Goal: Task Accomplishment & Management: Manage account settings

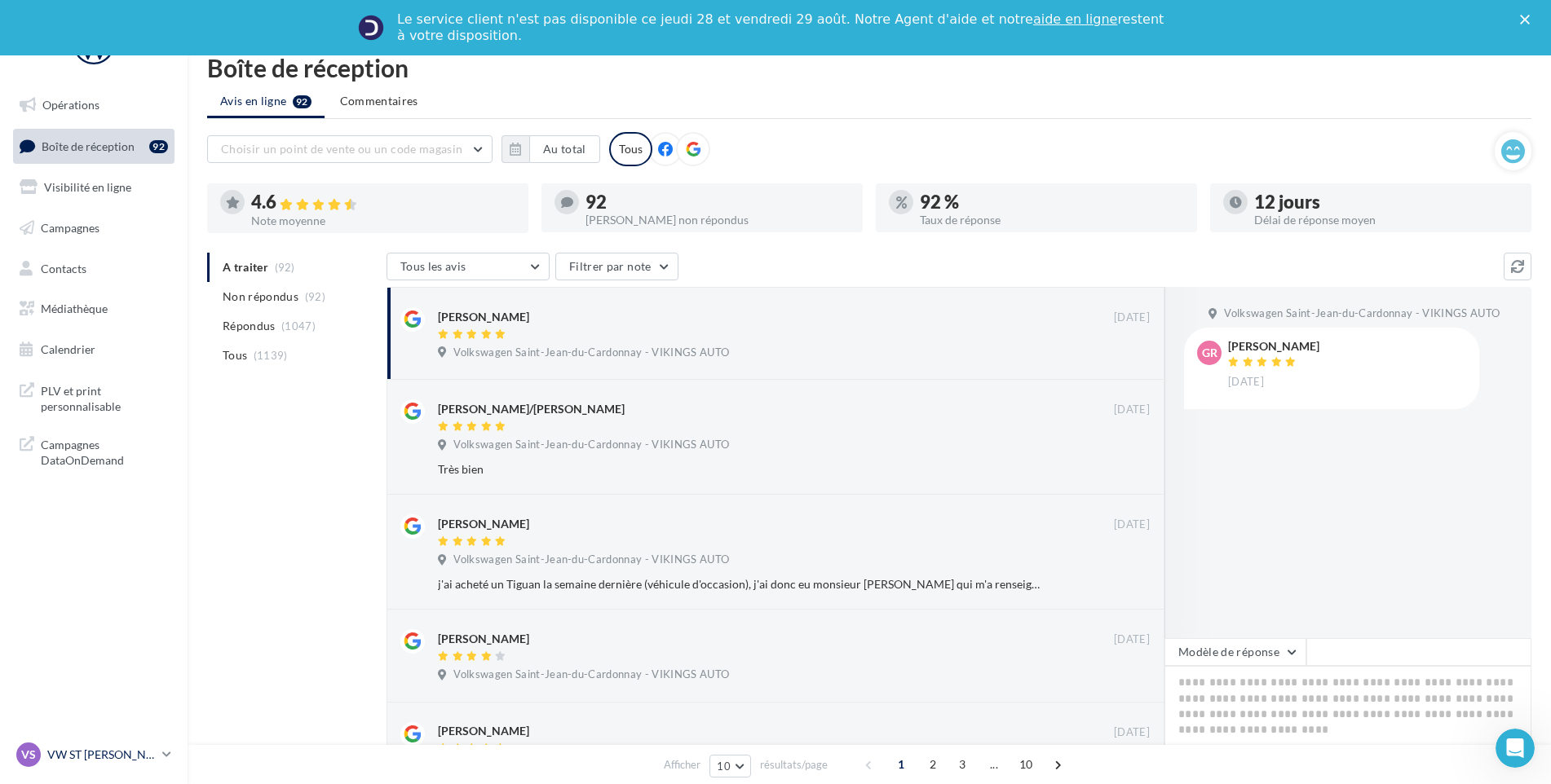
click at [46, 745] on div "VS VW ST JEAN vw-stj-vau" at bounding box center [86, 755] width 139 height 24
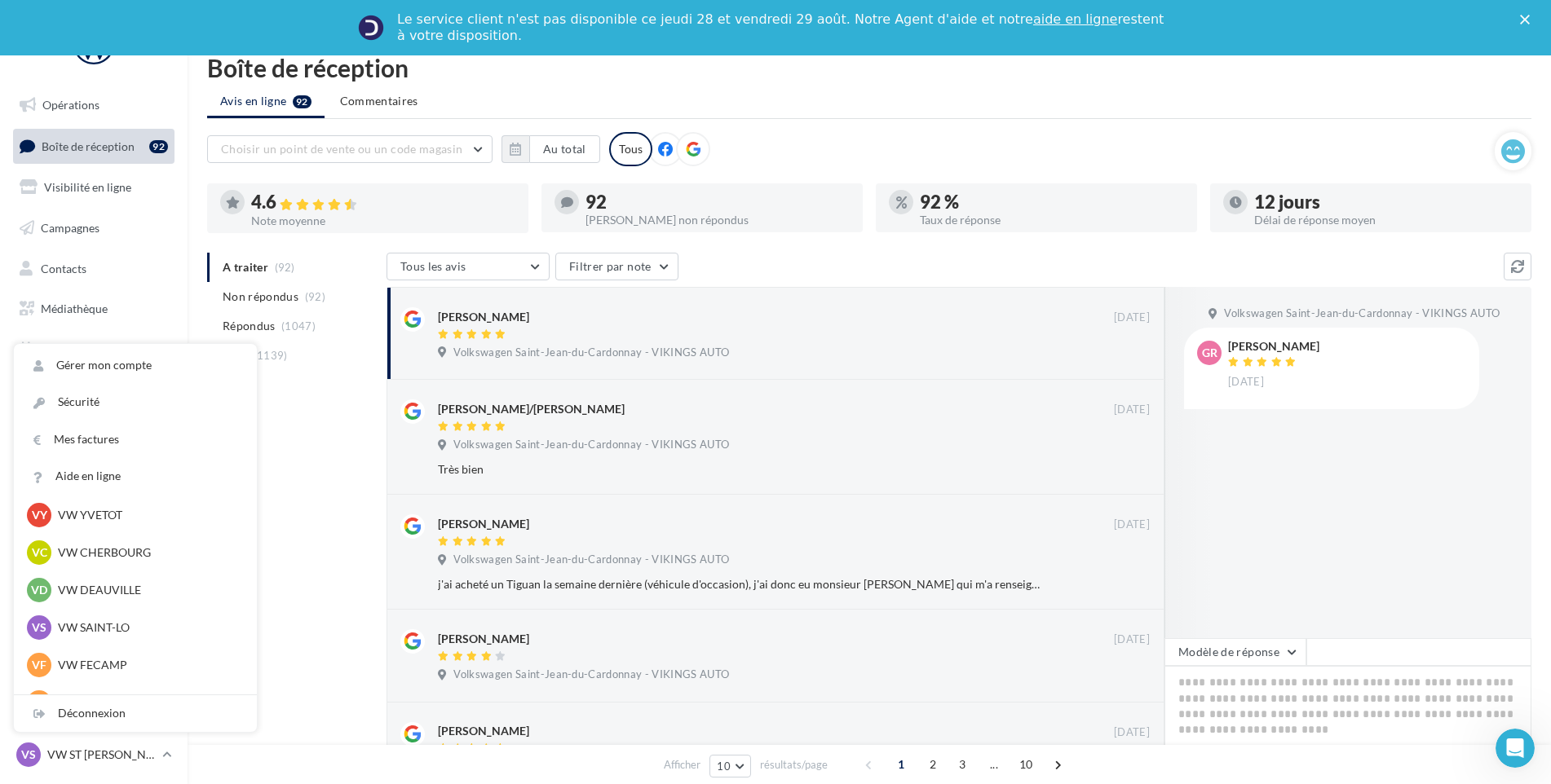
scroll to position [81, 0]
click at [126, 561] on p "VW CHERBOURG" at bounding box center [147, 556] width 179 height 17
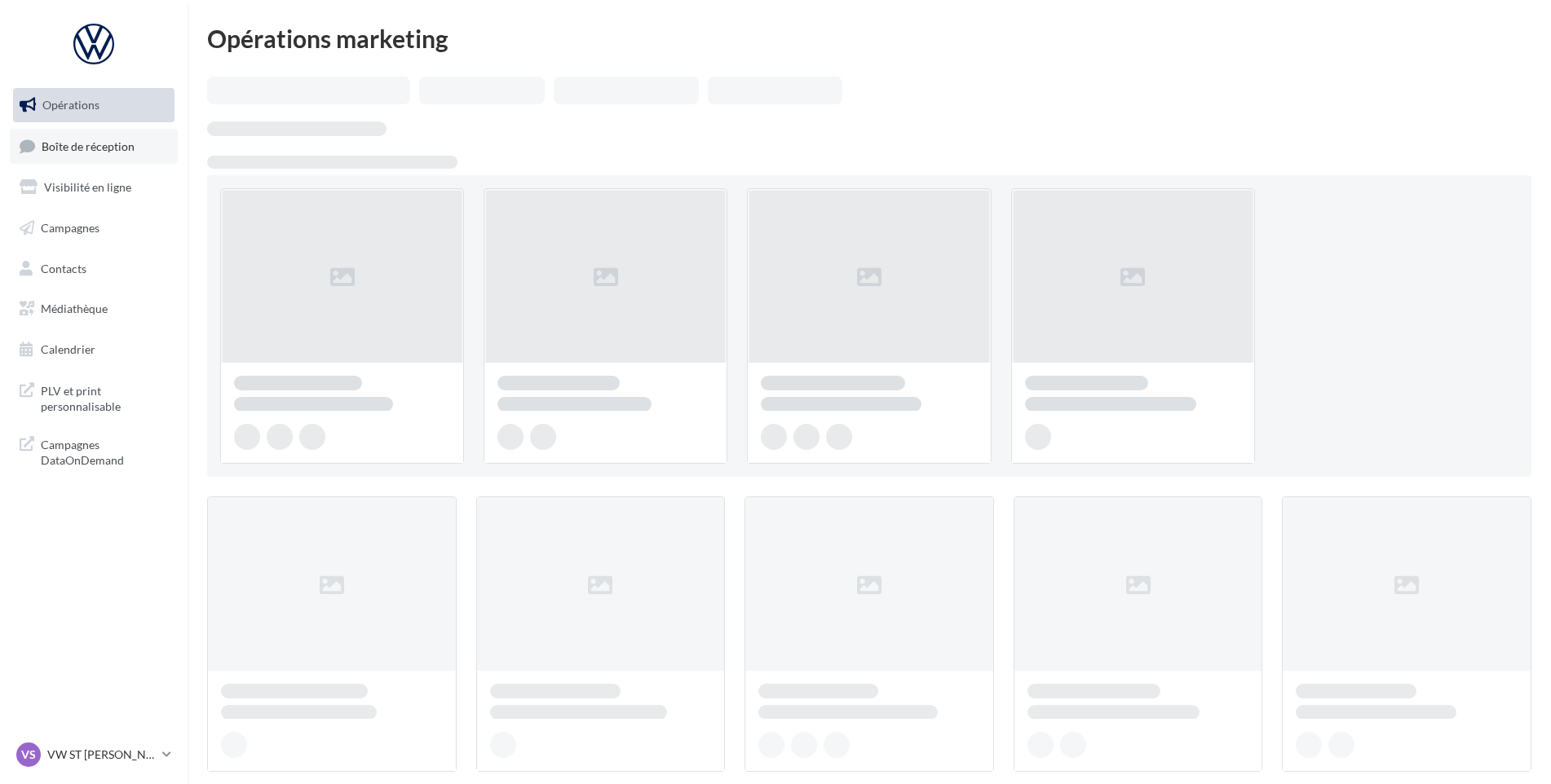
click at [69, 151] on span "Boîte de réception" at bounding box center [88, 145] width 93 height 14
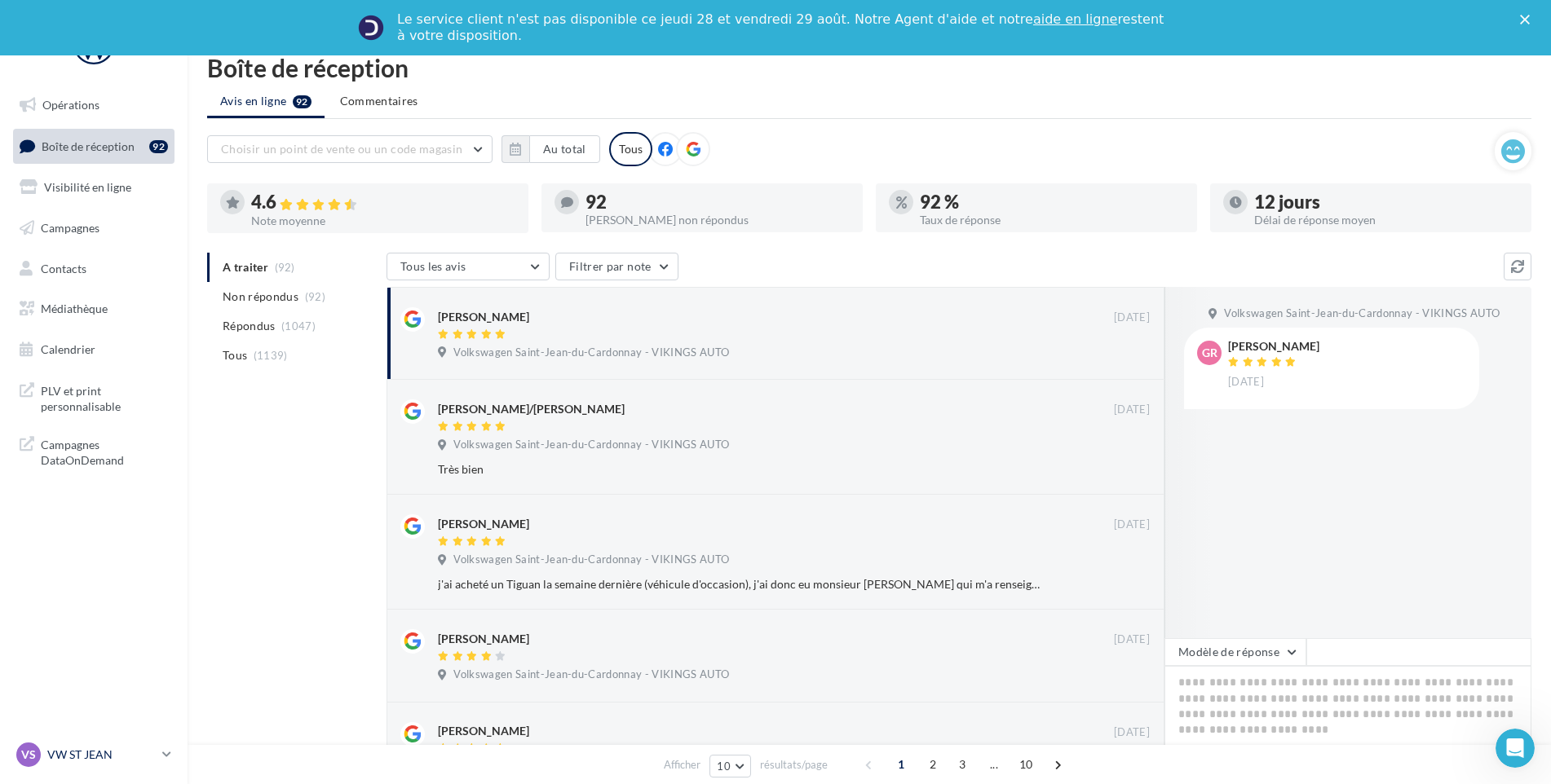
click at [96, 755] on p "VW ST JEAN" at bounding box center [102, 754] width 109 height 17
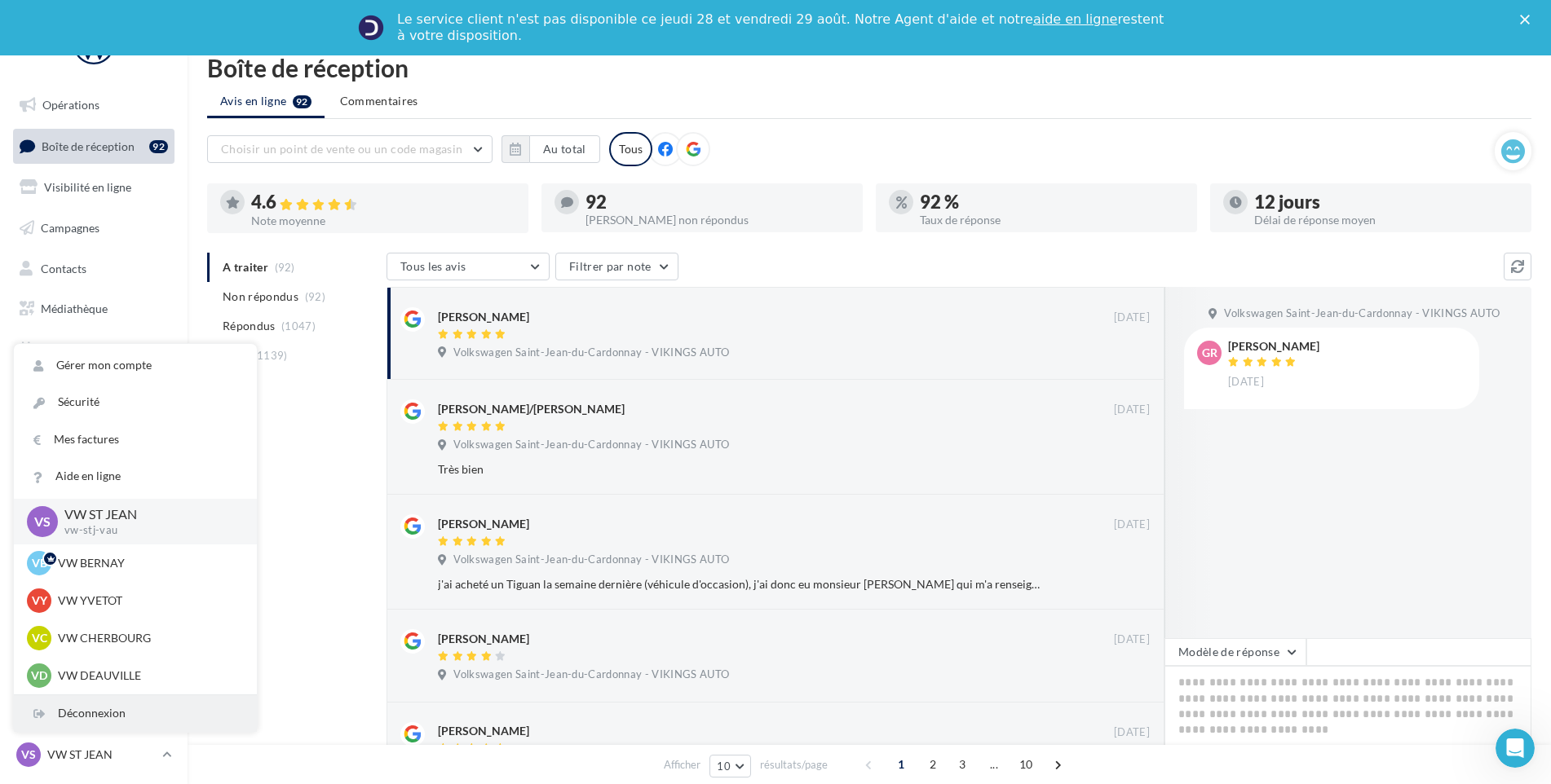
click at [97, 699] on div "Déconnexion" at bounding box center [136, 714] width 243 height 37
